Goal: Task Accomplishment & Management: Use online tool/utility

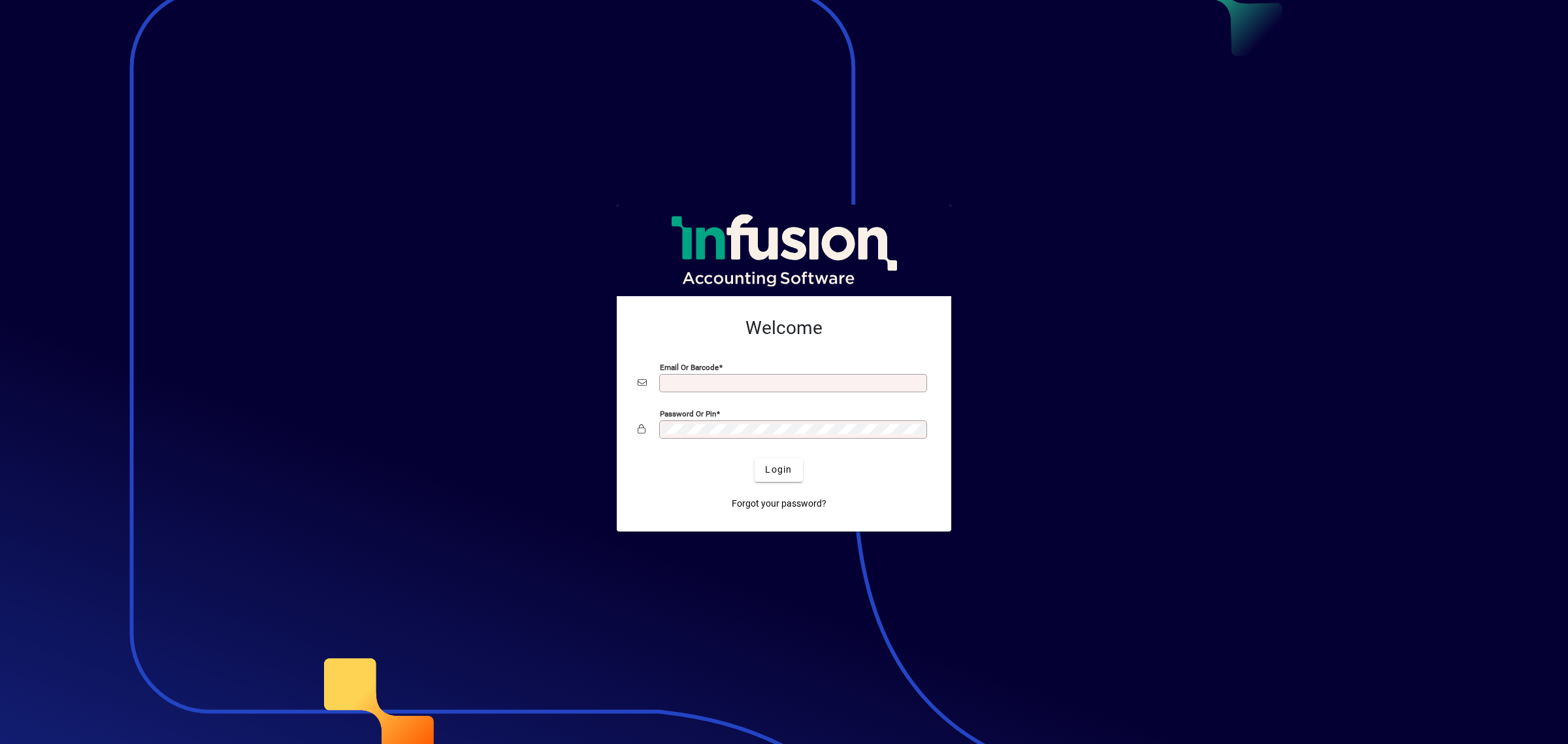
type input "**********"
click at [1089, 503] on div at bounding box center [784, 372] width 1568 height 744
click at [768, 472] on span "Login" at bounding box center [778, 469] width 27 height 14
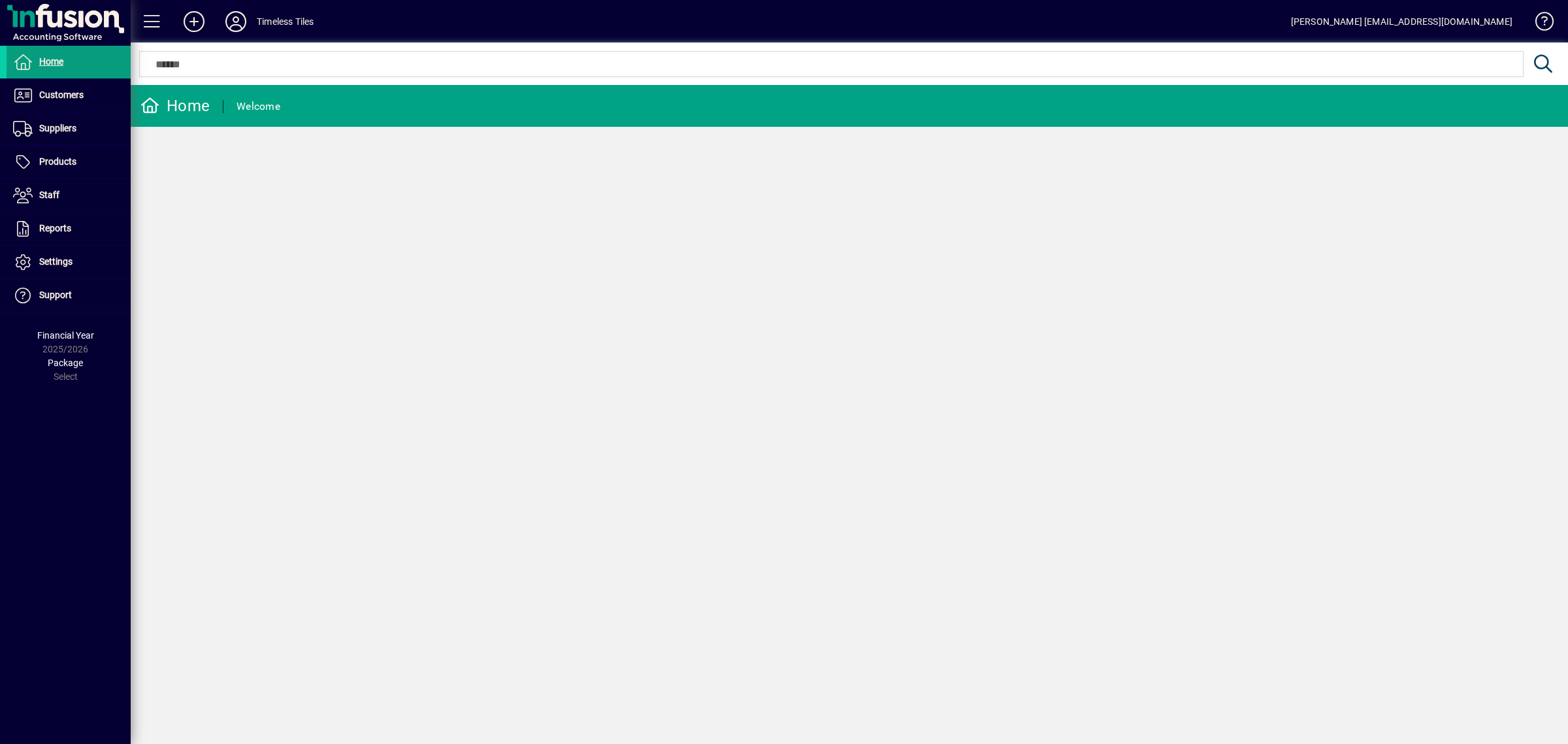
click at [207, 28] on icon at bounding box center [194, 22] width 26 height 21
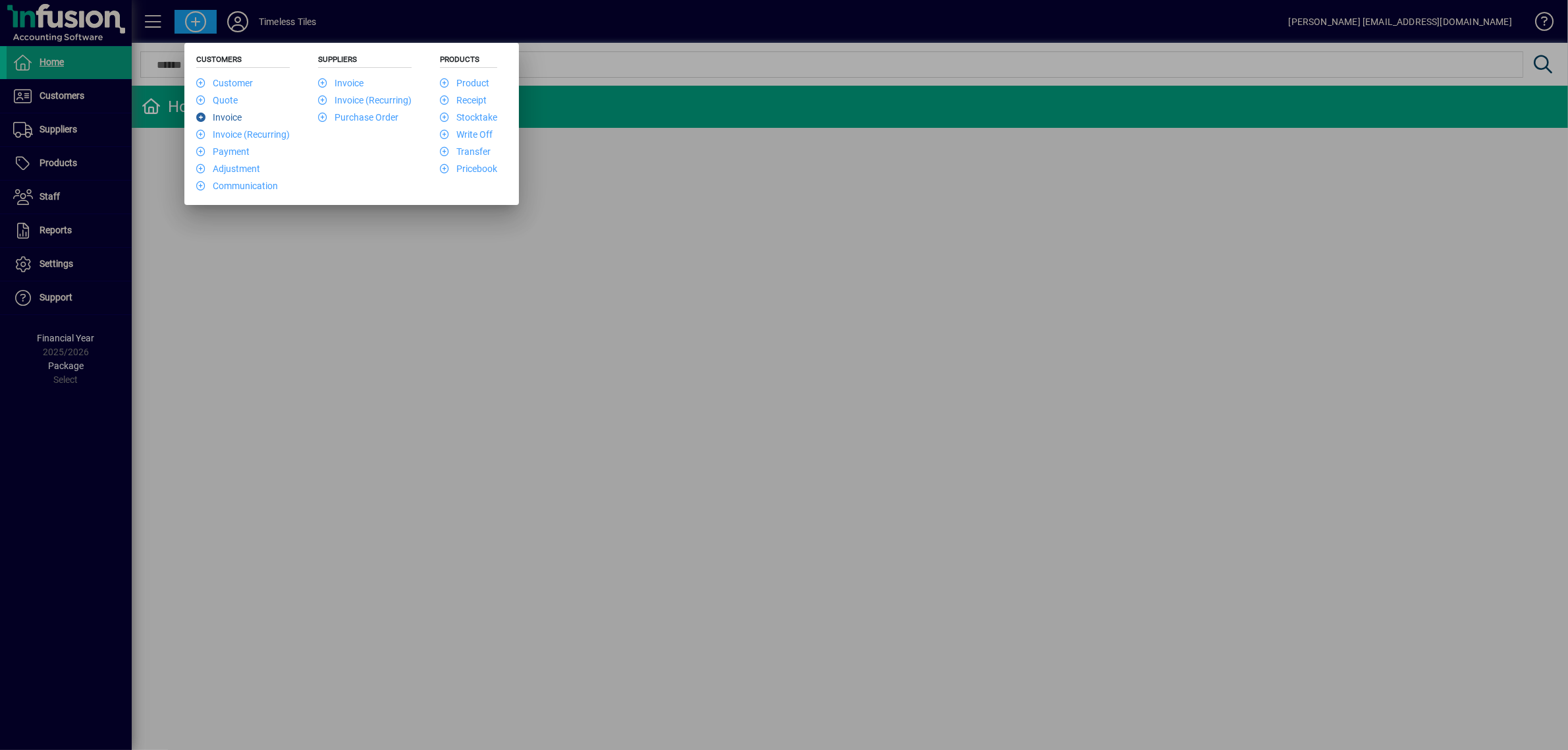
click at [239, 123] on li "Invoice" at bounding box center [243, 115] width 94 height 17
click at [235, 120] on link "Invoice" at bounding box center [218, 117] width 45 height 11
